Goal: Information Seeking & Learning: Learn about a topic

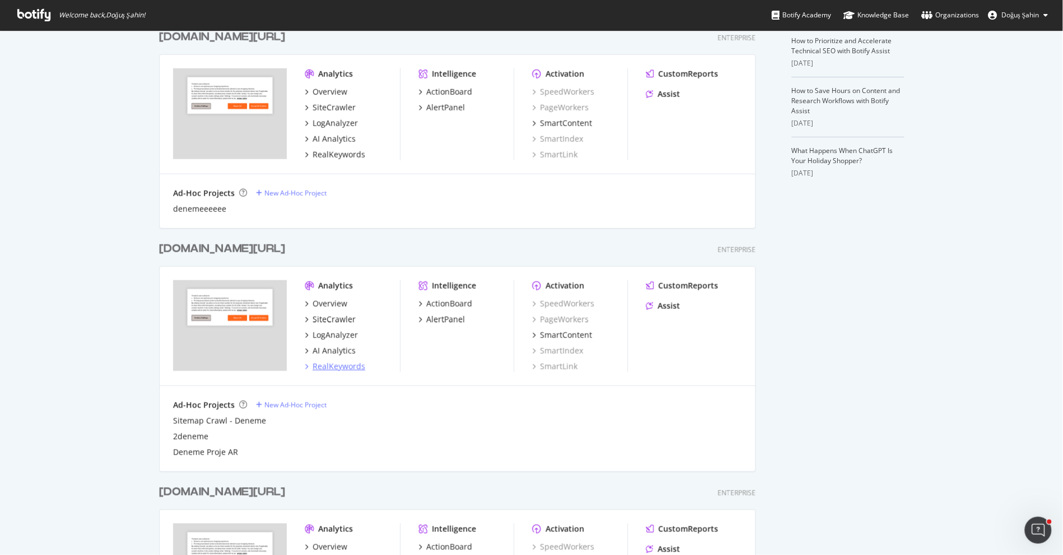
click at [346, 369] on div "RealKeywords" at bounding box center [339, 366] width 53 height 11
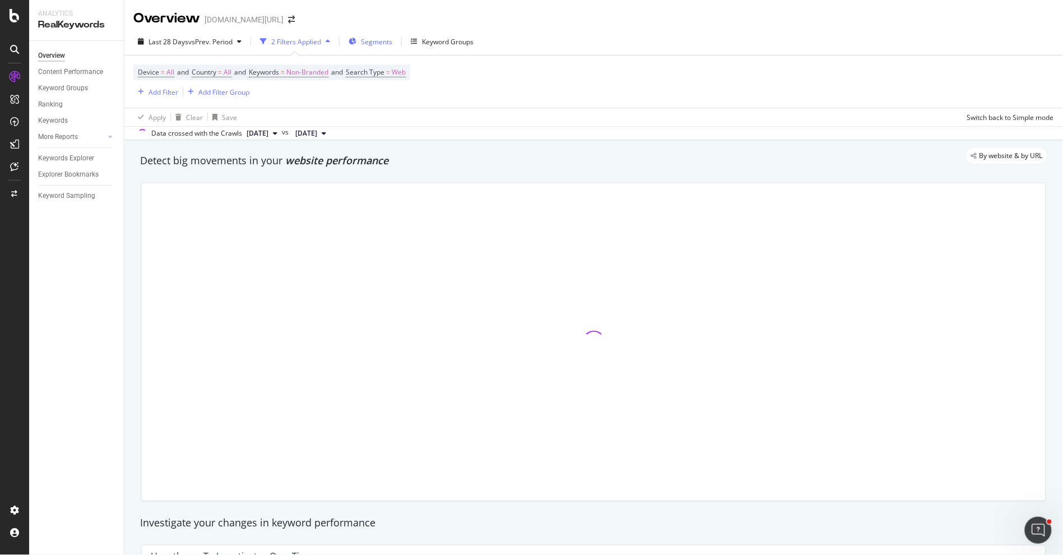
click at [383, 40] on span "Segments" at bounding box center [376, 42] width 31 height 10
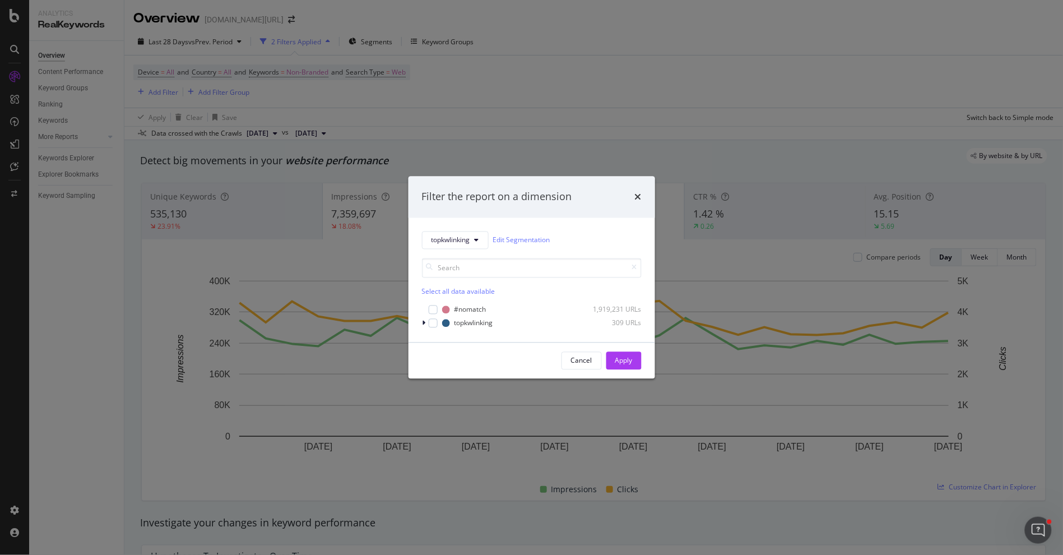
click at [453, 249] on div "Select all data available #nomatch 1,919,231 URLs topkwlinking 309 URLs" at bounding box center [532, 289] width 220 height 80
click at [456, 238] on span "topkwlinking" at bounding box center [451, 240] width 39 height 10
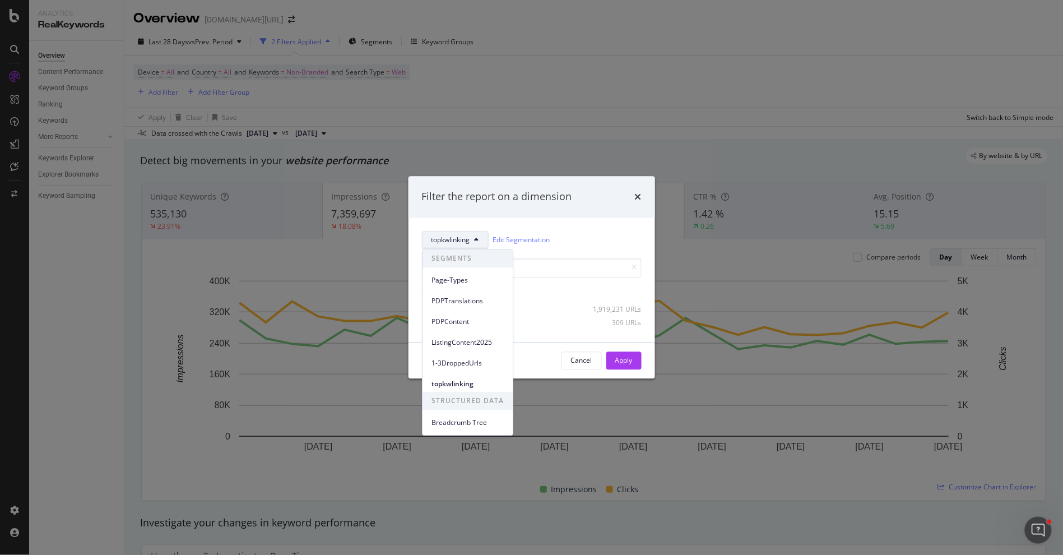
click at [337, 133] on div "Filter the report on a dimension topkwlinking Edit Segmentation Select all data…" at bounding box center [531, 277] width 1063 height 555
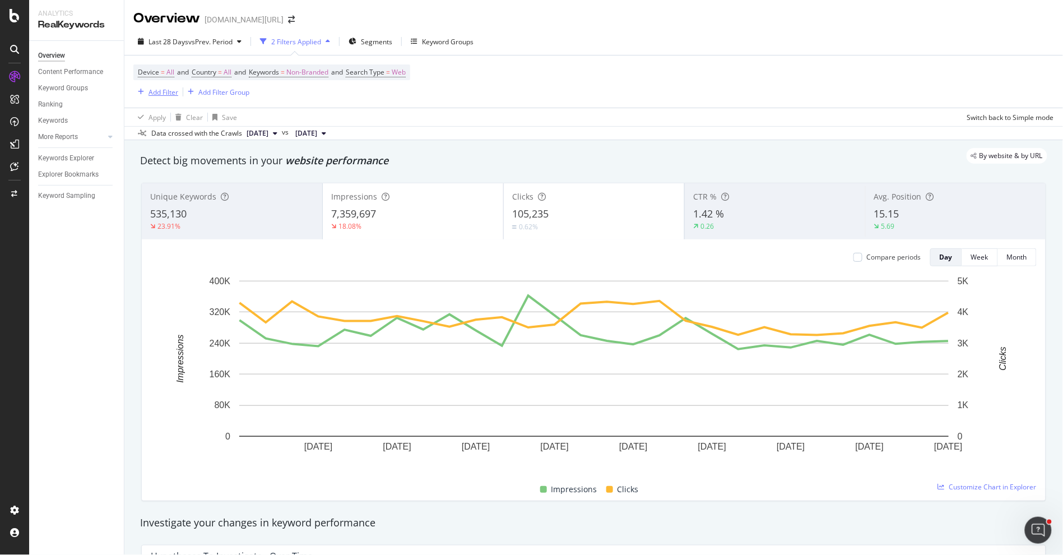
click at [155, 95] on div "Add Filter" at bounding box center [164, 92] width 30 height 10
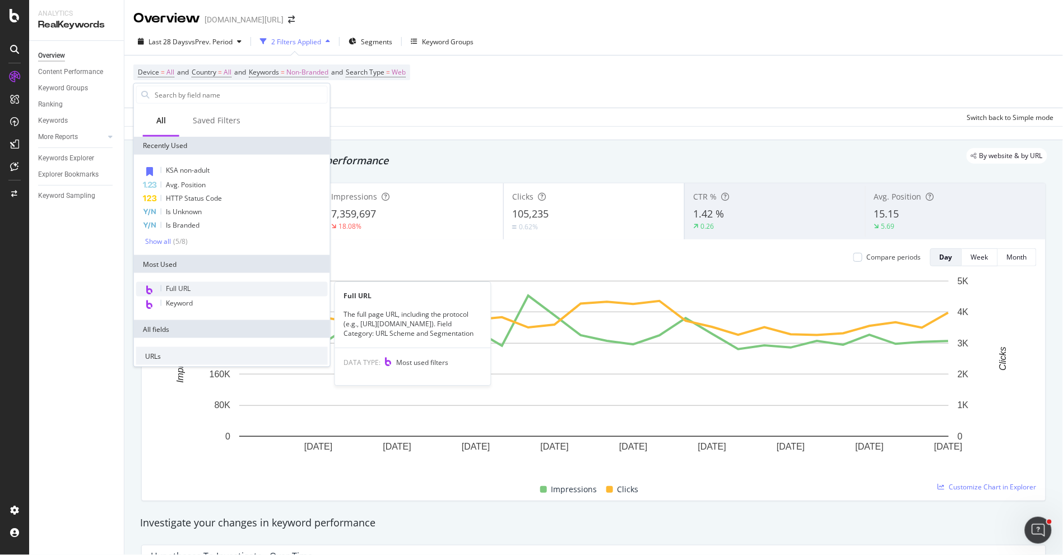
click at [212, 284] on div "Full URL" at bounding box center [232, 289] width 192 height 15
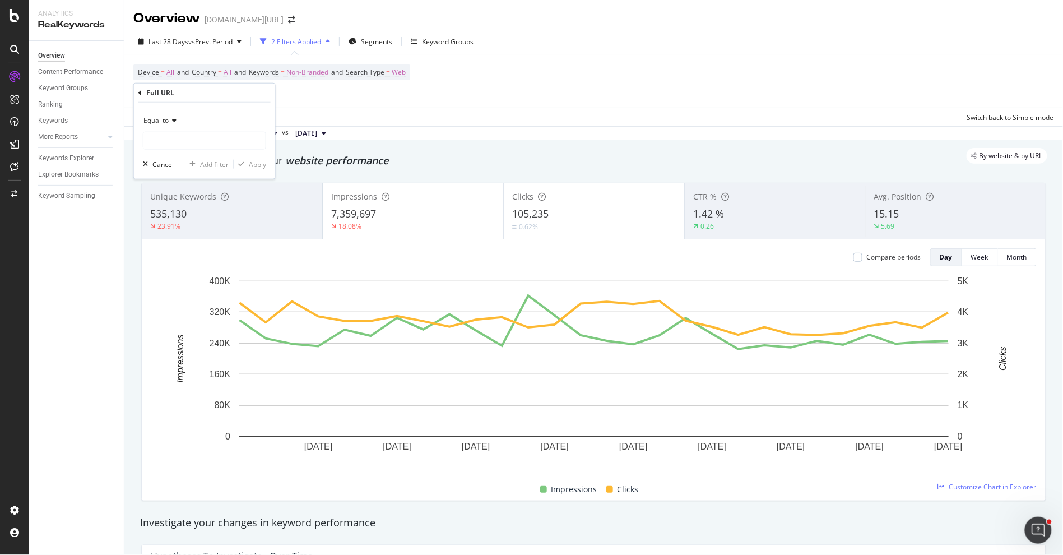
click at [179, 126] on div "Equal to" at bounding box center [204, 121] width 123 height 18
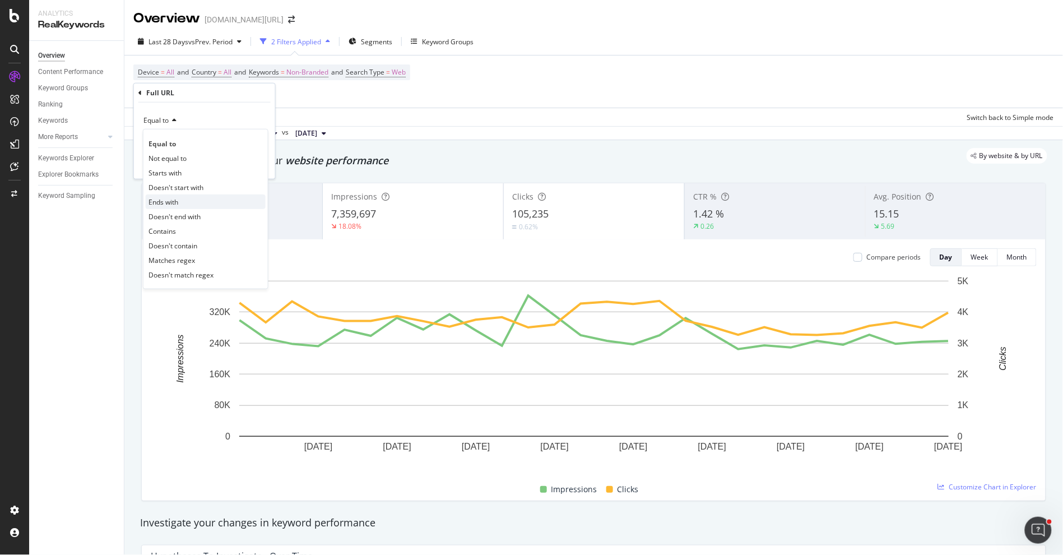
click at [198, 202] on div "Ends with" at bounding box center [206, 201] width 120 height 15
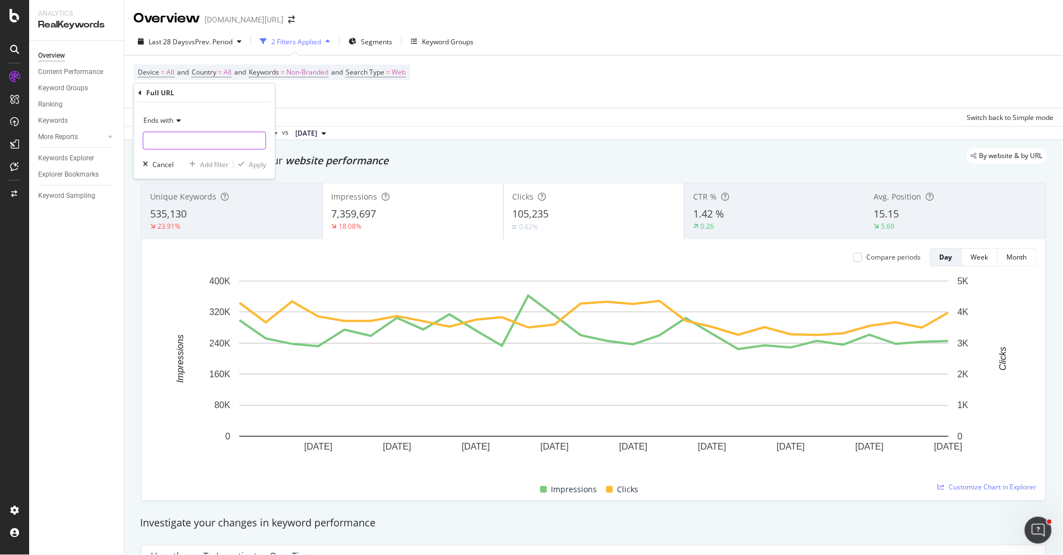
click at [205, 139] on input "text" at bounding box center [204, 141] width 122 height 18
type input "-blog"
click at [252, 164] on div "Apply" at bounding box center [257, 164] width 17 height 10
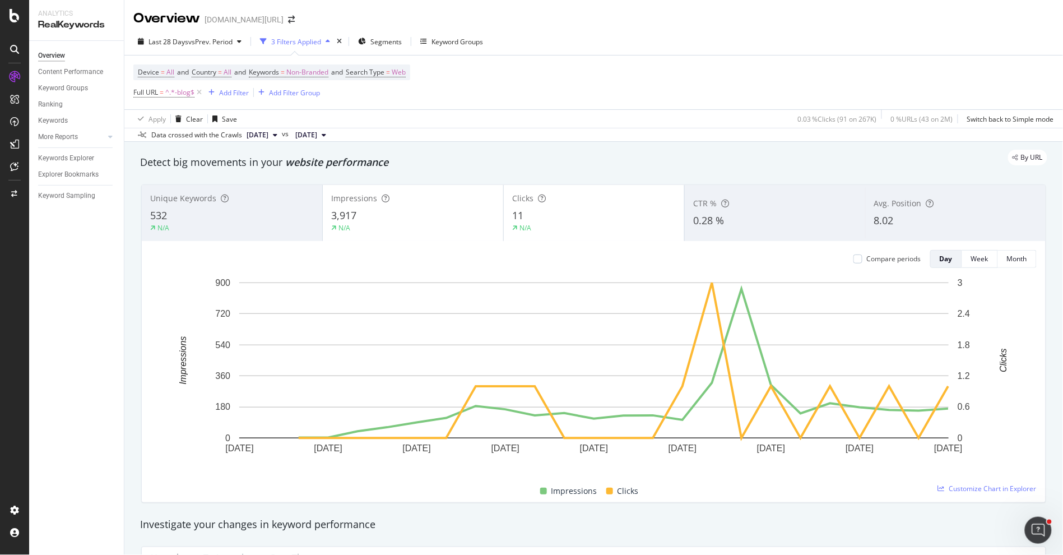
click at [564, 227] on div "N/A" at bounding box center [594, 228] width 164 height 10
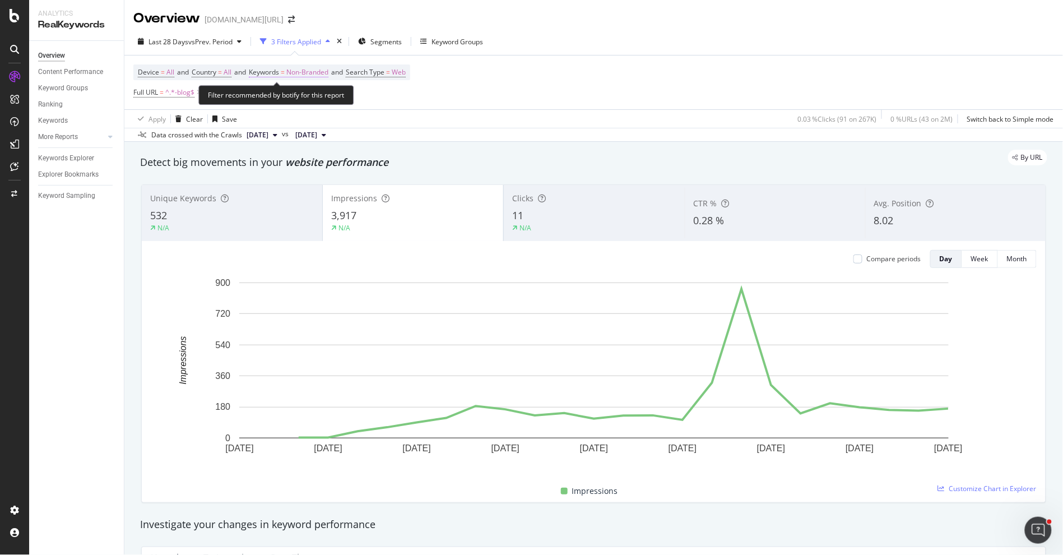
click at [310, 73] on span "Non-Branded" at bounding box center [307, 72] width 42 height 16
click at [303, 91] on div "Non-Branded" at bounding box center [296, 99] width 60 height 17
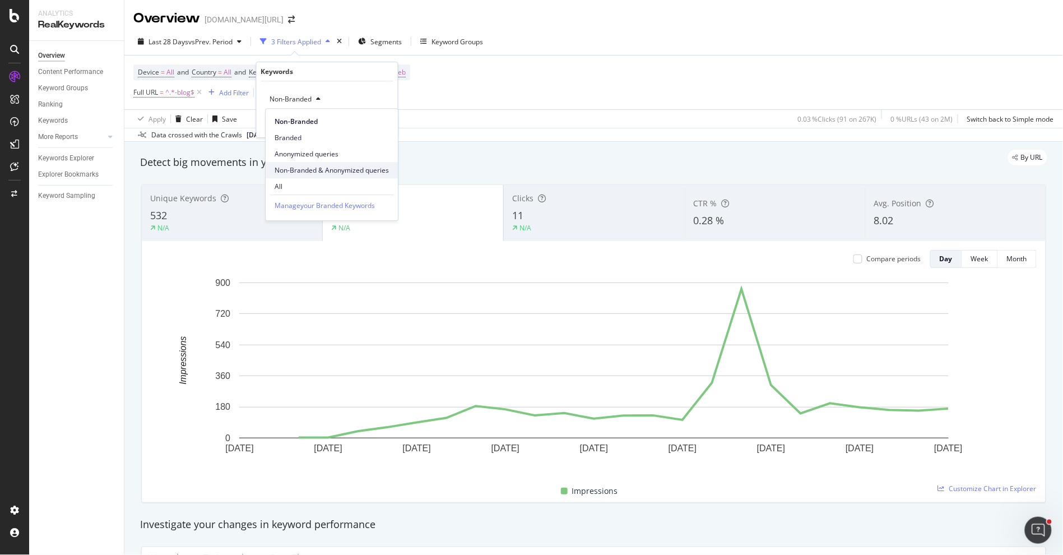
click at [315, 165] on span "Non-Branded & Anonymized queries" at bounding box center [332, 170] width 114 height 10
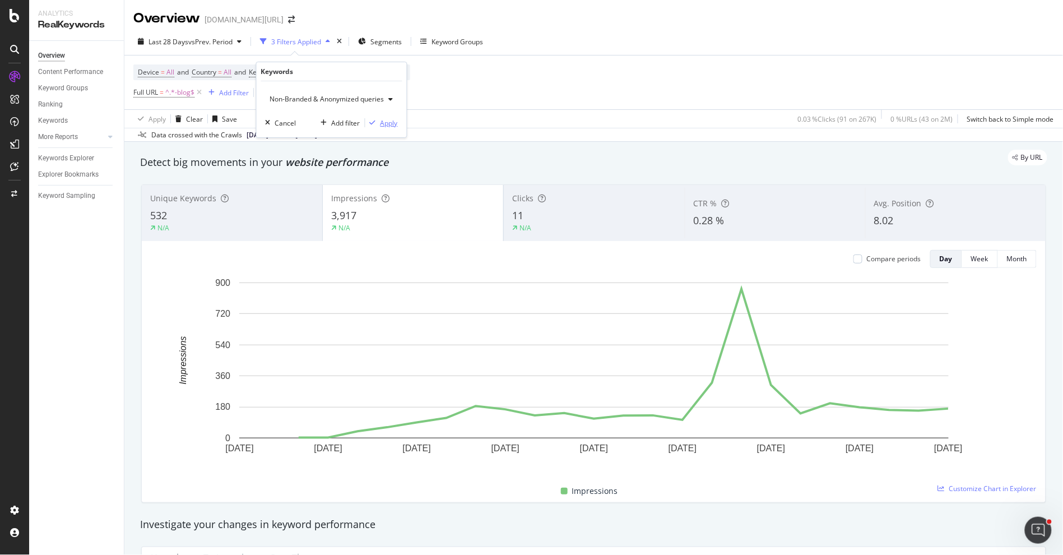
click at [388, 120] on div "Apply" at bounding box center [389, 123] width 17 height 10
